Goal: Communication & Community: Ask a question

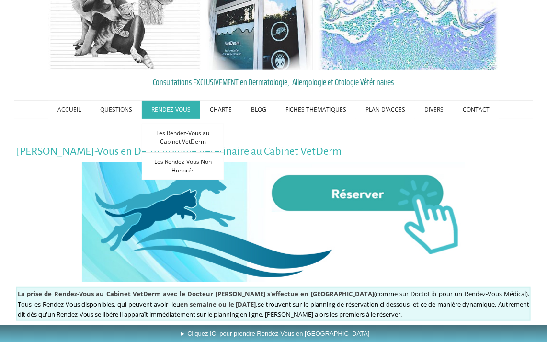
scroll to position [96, 0]
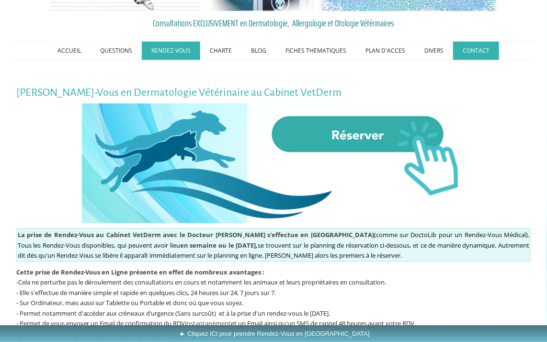
click at [479, 49] on link "CONTACT" at bounding box center [476, 51] width 46 height 18
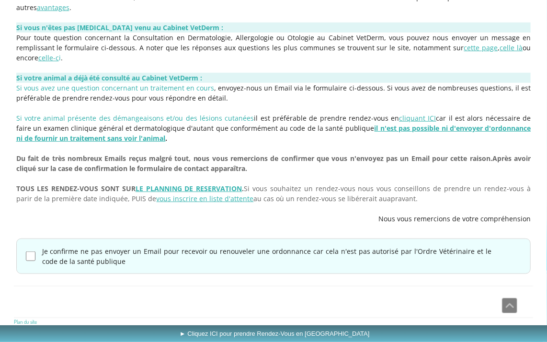
scroll to position [249, 0]
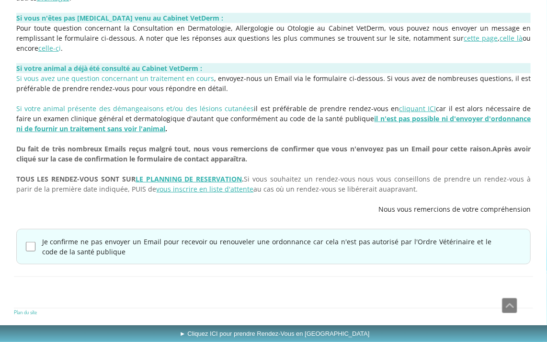
click at [31, 248] on input "Je confirme ne pas envoyer un Email pour recevoir ou renouveler une ordonnance …" at bounding box center [31, 247] width 10 height 10
checkbox input "true"
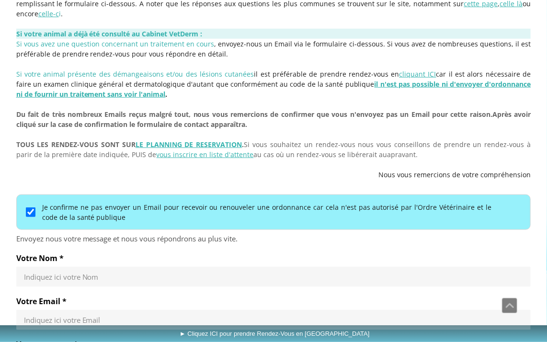
scroll to position [393, 0]
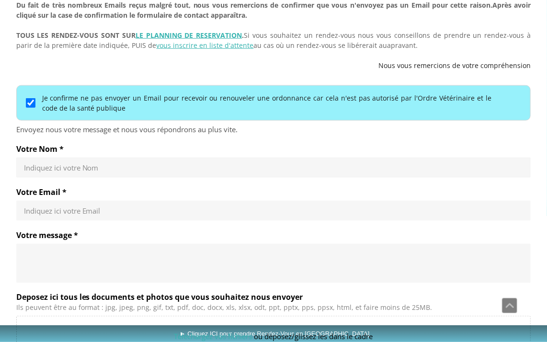
click at [115, 166] on input "Votre Nom *" at bounding box center [273, 168] width 499 height 10
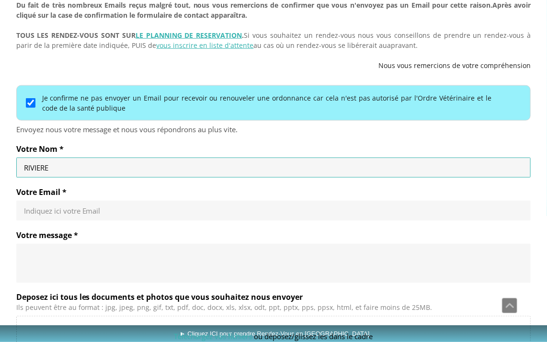
type input "RIVIERE"
click at [109, 201] on div "Indiquez ici votre Email" at bounding box center [273, 211] width 515 height 20
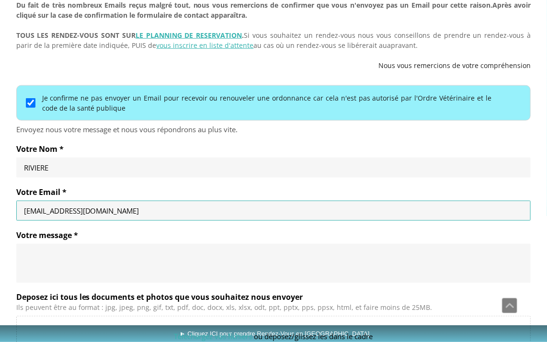
type input "[EMAIL_ADDRESS][DOMAIN_NAME]"
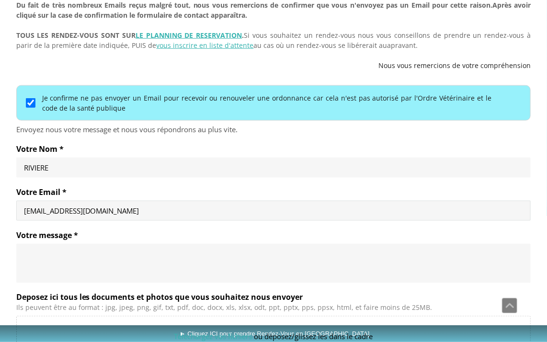
click at [104, 247] on div at bounding box center [273, 263] width 515 height 39
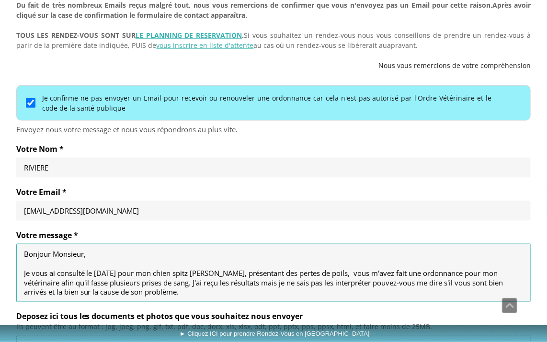
click at [406, 281] on textarea "Bonjour Monsieur, Je vous ai consulté le [DATE] pour mon chien spitz [PERSON_NA…" at bounding box center [273, 273] width 499 height 48
click at [128, 291] on textarea "Bonjour Monsieur, Je vous ai consulté le [DATE] pour mon chien spitz [PERSON_NA…" at bounding box center [273, 273] width 499 height 48
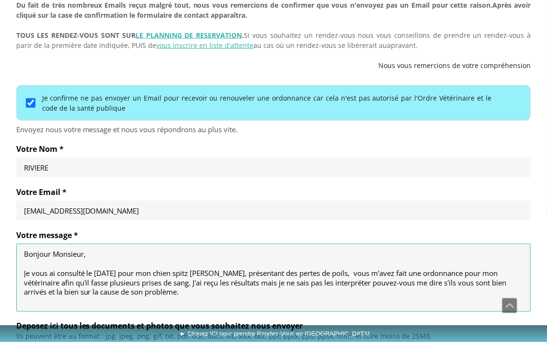
click at [324, 282] on textarea "Bonjour Monsieur, Je vous ai consulté le [DATE] pour mon chien spitz [PERSON_NA…" at bounding box center [273, 277] width 499 height 57
click at [271, 293] on textarea "Bonjour Monsieur, Je vous ai consulté le [DATE] pour mon chien spitz [PERSON_NA…" at bounding box center [273, 277] width 499 height 57
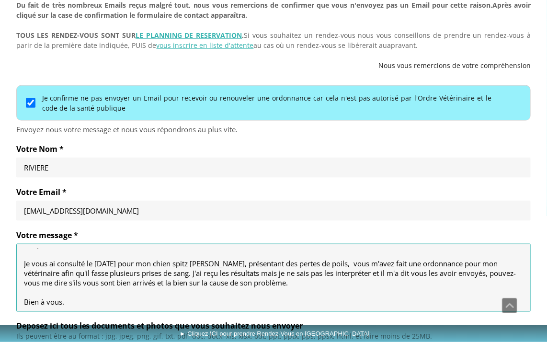
scroll to position [29, 0]
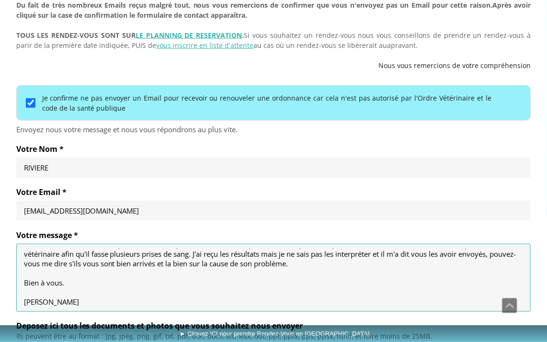
click at [143, 262] on textarea "Bonjour Monsieur, Je vous ai consulté le [DATE] pour mon chien spitz [PERSON_NA…" at bounding box center [273, 277] width 499 height 57
drag, startPoint x: 159, startPoint y: 261, endPoint x: 171, endPoint y: 265, distance: 12.6
click at [160, 261] on textarea "Bonjour Monsieur, Je vous ai consulté le [DATE] pour mon chien spitz [PERSON_NA…" at bounding box center [273, 277] width 499 height 57
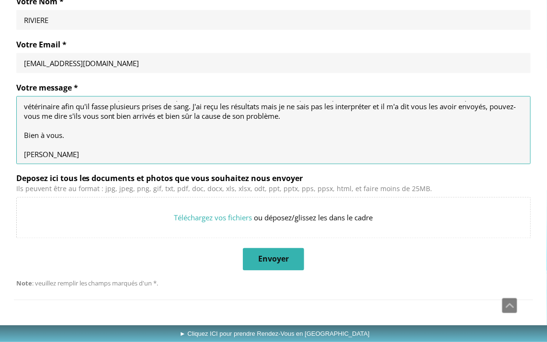
scroll to position [544, 0]
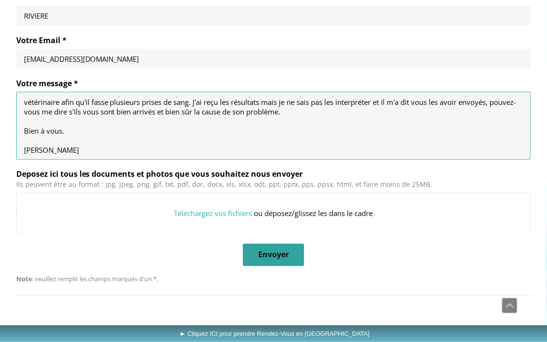
type textarea "Bonjour Monsieur, Je vous ai consulté le [DATE] pour mon chien spitz [PERSON_NA…"
click at [271, 250] on span "Envoyer" at bounding box center [273, 255] width 31 height 10
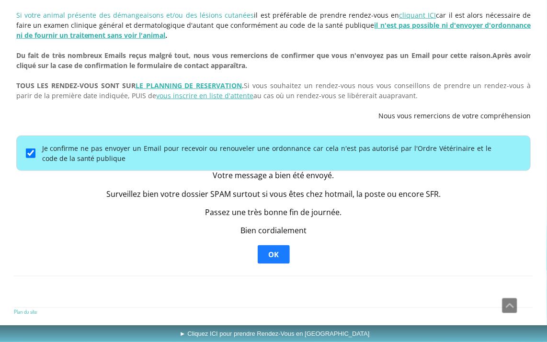
scroll to position [341, 0]
